Goal: Navigation & Orientation: Go to known website

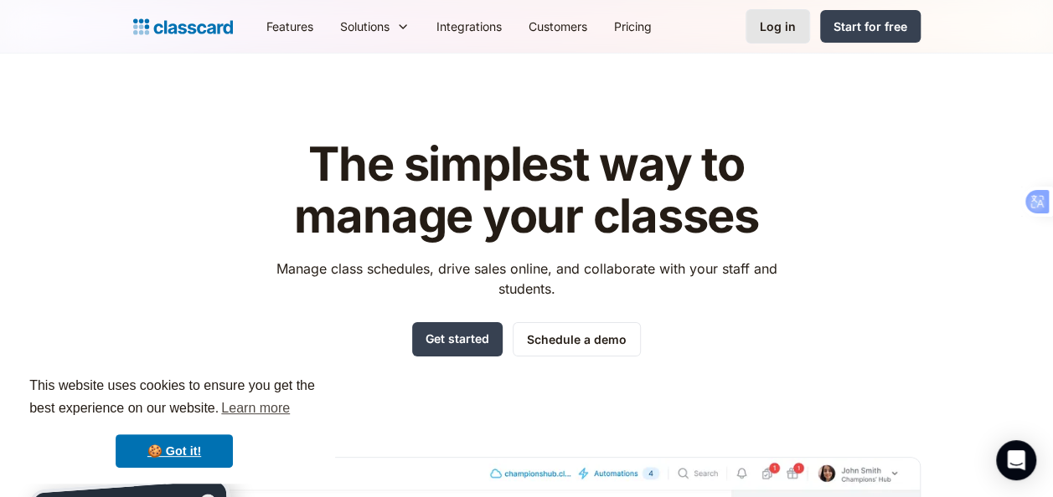
click at [780, 26] on div "Log in" at bounding box center [778, 27] width 36 height 18
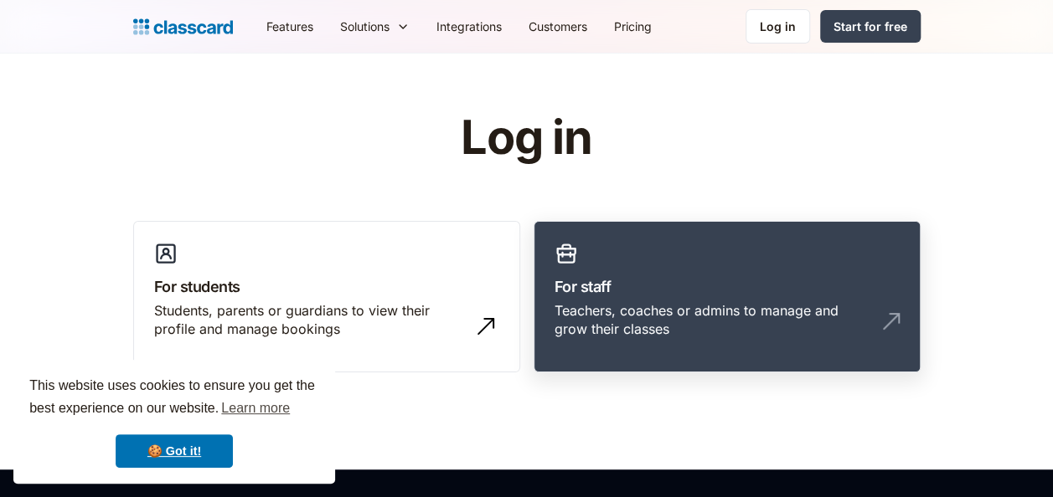
click at [782, 291] on h3 "For staff" at bounding box center [726, 286] width 345 height 23
